Goal: Obtain resource: Obtain resource

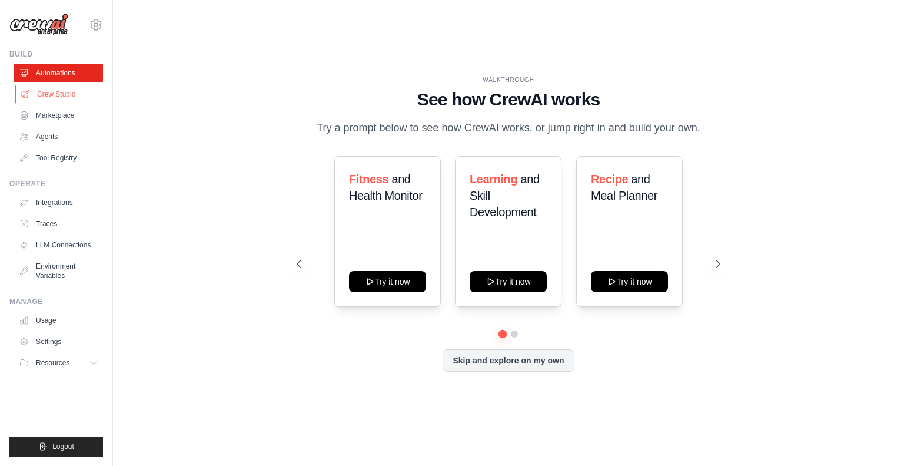
click at [79, 87] on link "Crew Studio" at bounding box center [59, 94] width 89 height 19
click at [96, 28] on icon at bounding box center [96, 24] width 11 height 10
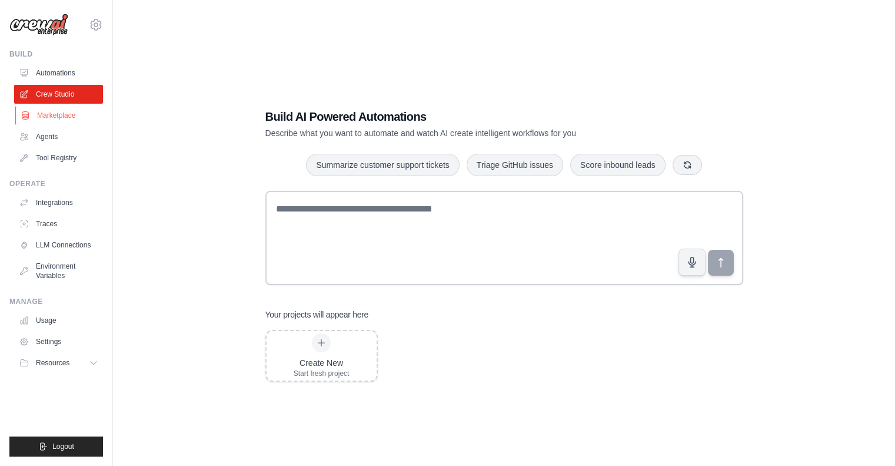
click at [58, 111] on link "Marketplace" at bounding box center [59, 115] width 89 height 19
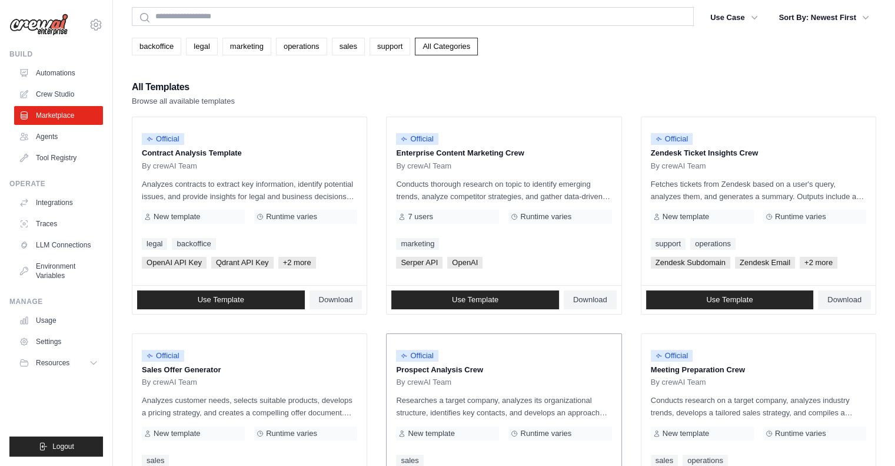
scroll to position [44, 0]
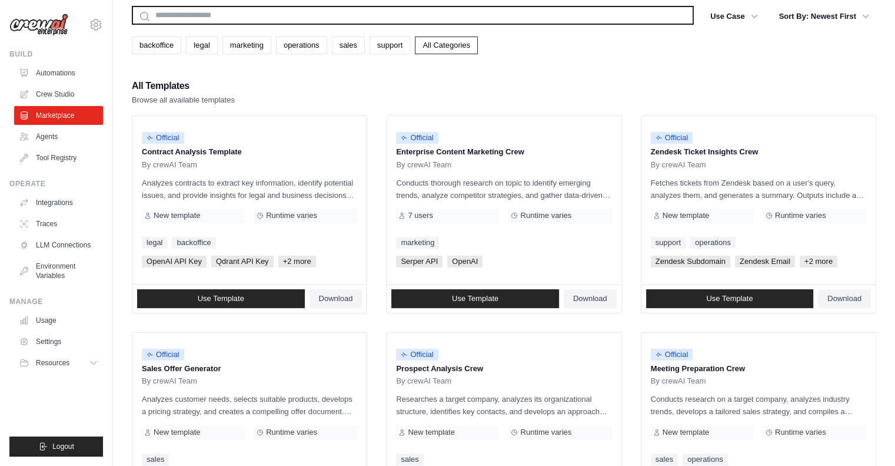
click at [217, 14] on input "text" at bounding box center [413, 15] width 562 height 19
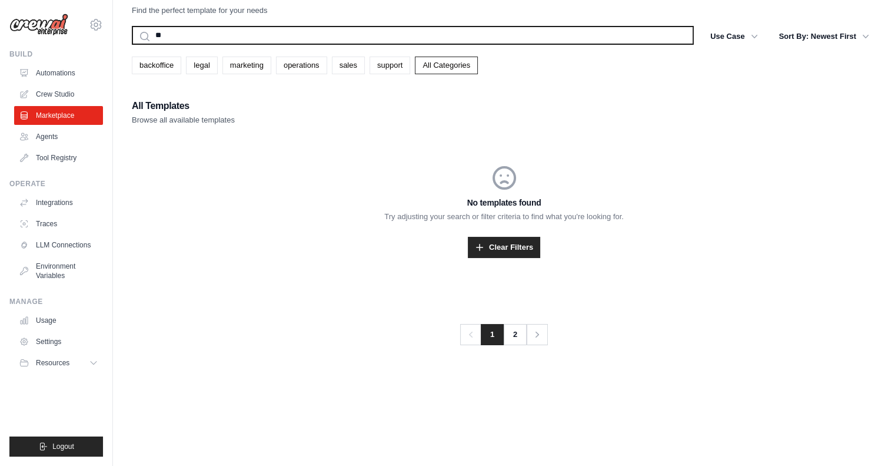
type input "*"
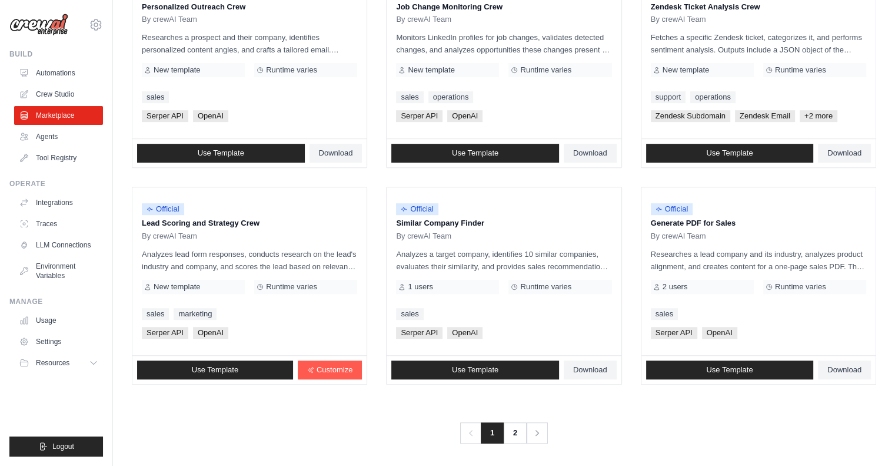
scroll to position [623, 0]
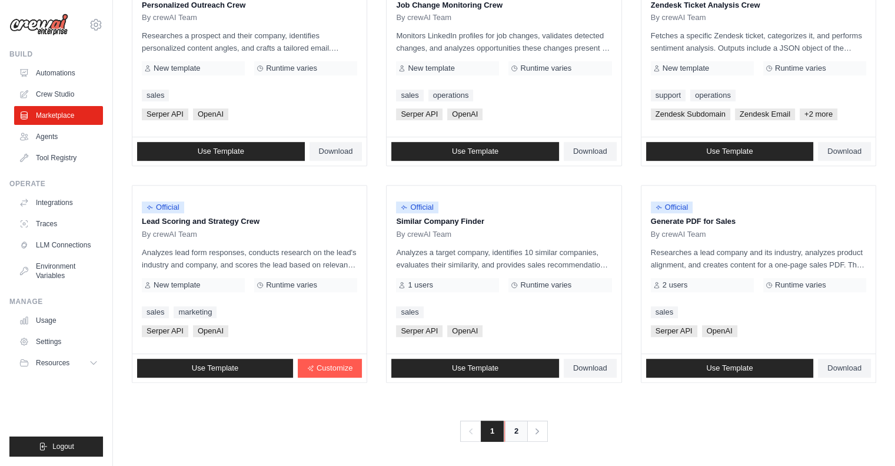
click at [507, 431] on link "2" at bounding box center [516, 430] width 24 height 21
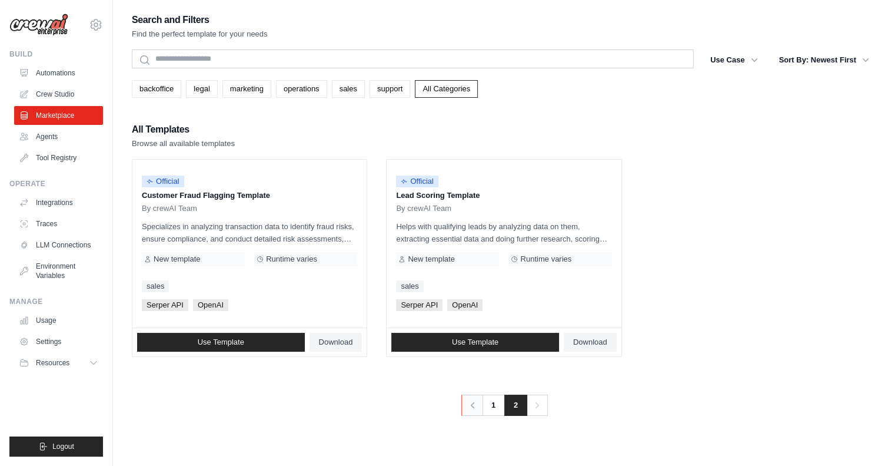
click at [475, 409] on icon "Pagination" at bounding box center [473, 405] width 12 height 12
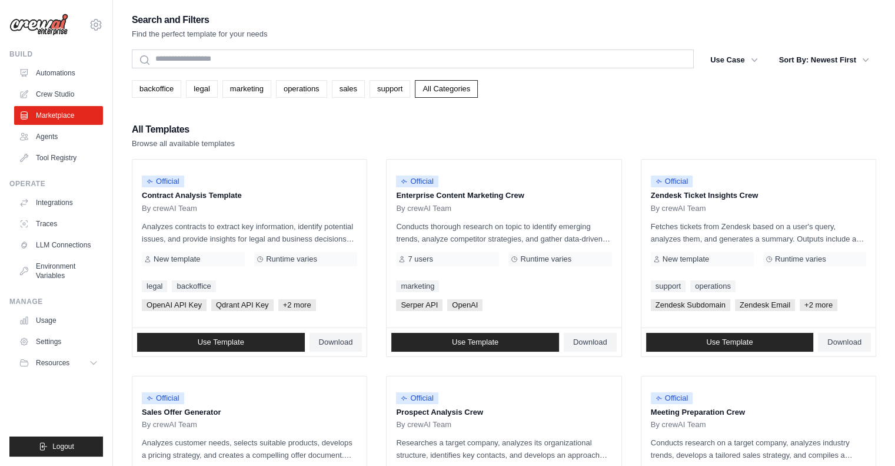
click at [491, 407] on p "Prospect Analysis Crew" at bounding box center [503, 412] width 215 height 12
click at [675, 336] on link "Use Template" at bounding box center [730, 342] width 168 height 19
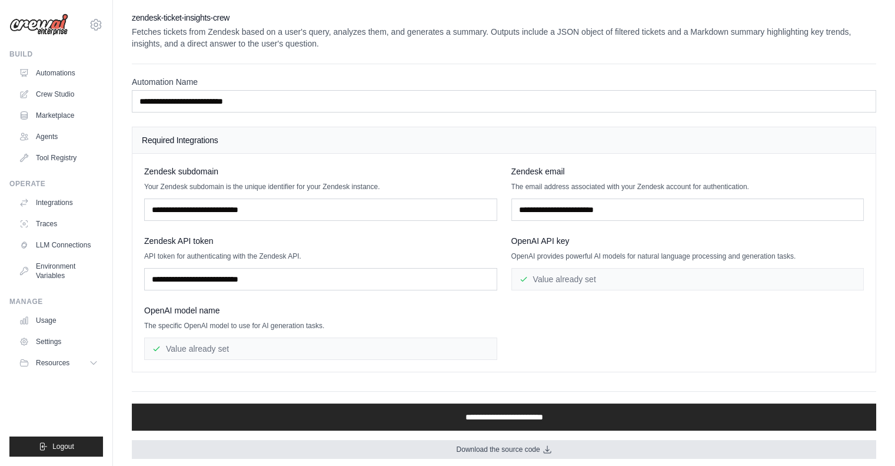
click at [524, 454] on link "Download the source code" at bounding box center [504, 449] width 745 height 19
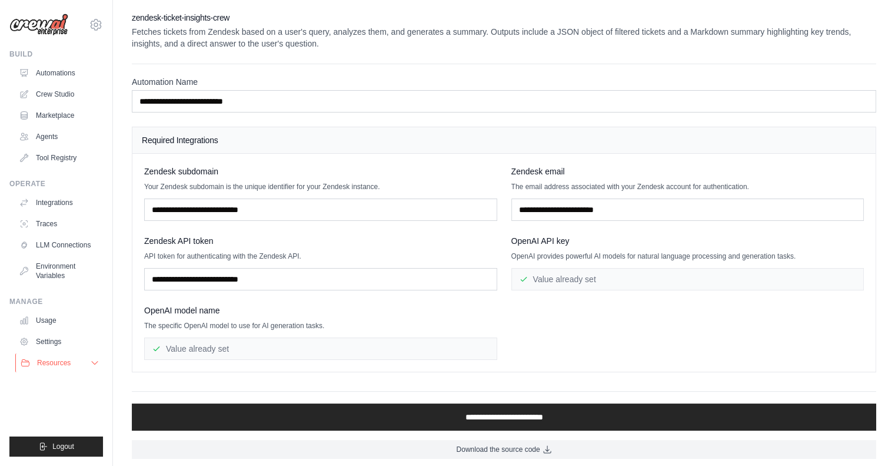
click at [51, 363] on span "Resources" at bounding box center [54, 362] width 34 height 9
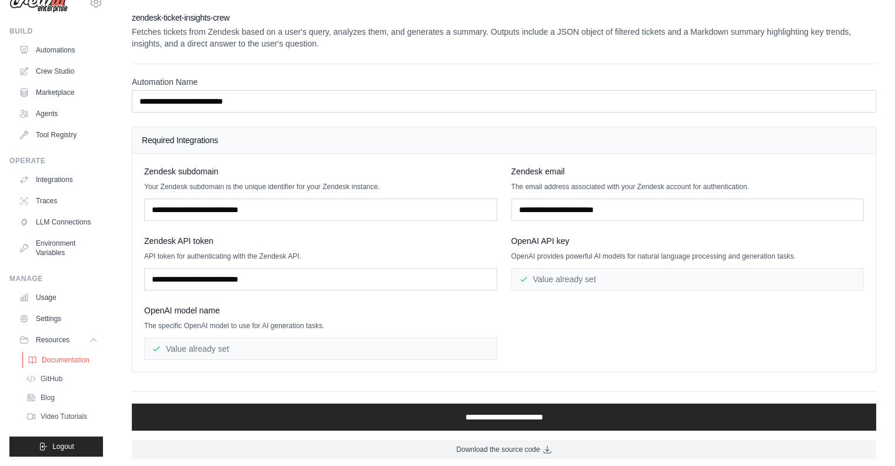
click at [59, 357] on span "Documentation" at bounding box center [66, 359] width 48 height 9
click at [55, 373] on link "GitHub" at bounding box center [63, 378] width 82 height 16
click at [52, 403] on link "Blog" at bounding box center [63, 397] width 82 height 16
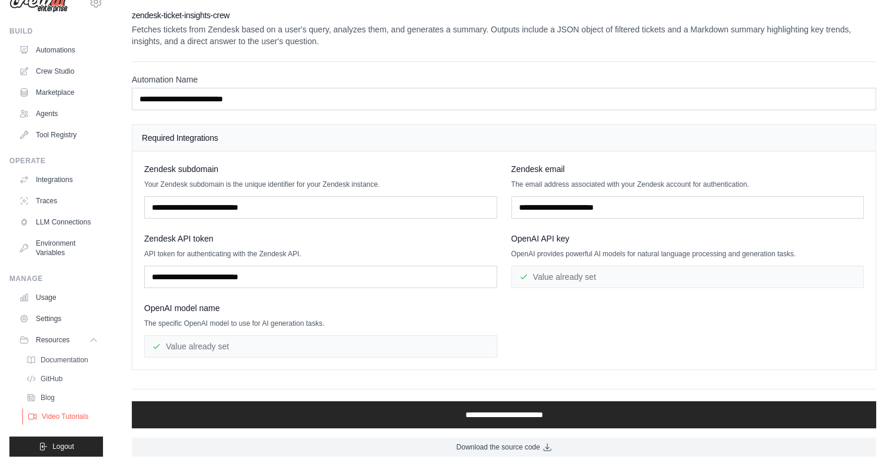
click at [68, 413] on span "Video Tutorials" at bounding box center [65, 415] width 47 height 9
